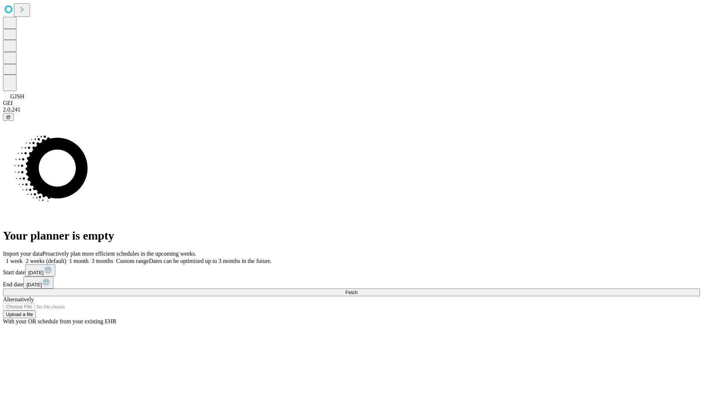
click at [357, 290] on span "Fetch" at bounding box center [351, 292] width 12 height 5
